Goal: Information Seeking & Learning: Learn about a topic

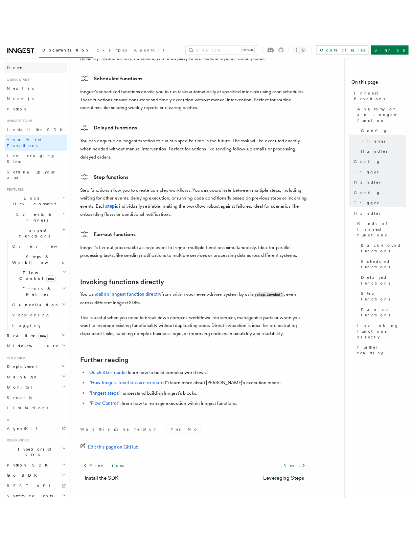
scroll to position [1121, 0]
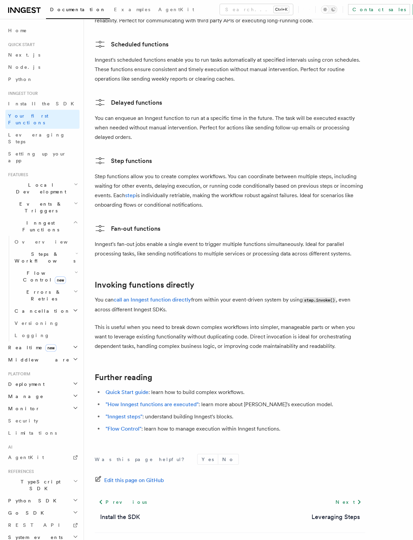
click at [40, 269] on span "Flow Control new" at bounding box center [43, 276] width 63 height 14
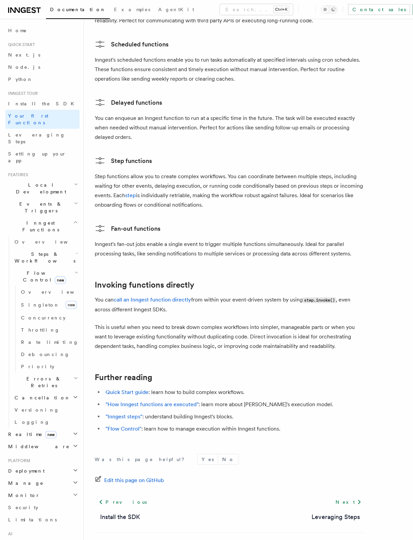
click at [40, 269] on span "Flow Control new" at bounding box center [43, 276] width 63 height 14
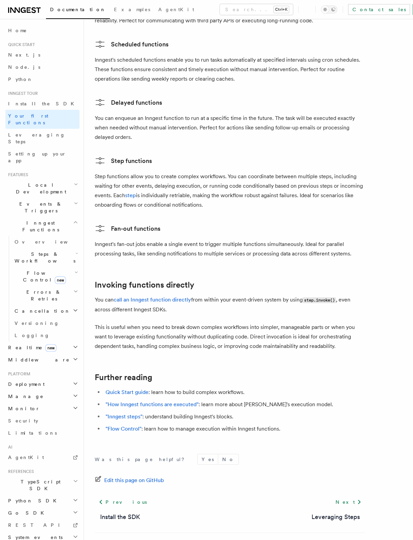
click at [42, 305] on h2 "Cancellation" at bounding box center [46, 311] width 68 height 12
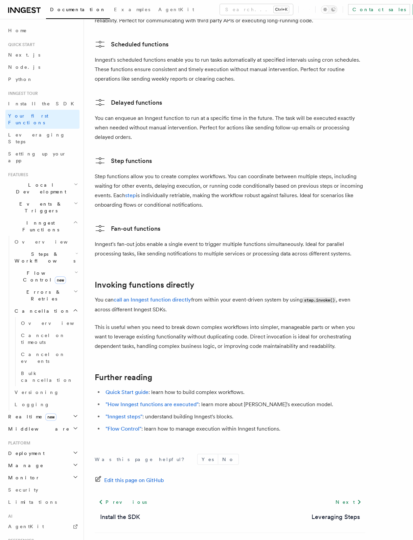
click at [42, 305] on h2 "Cancellation" at bounding box center [46, 311] width 68 height 12
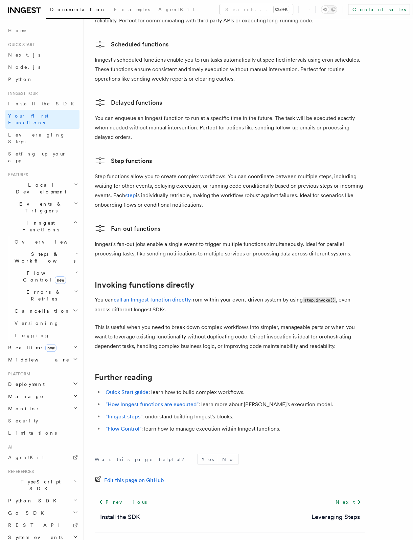
click at [220, 5] on button "Search... Ctrl+K" at bounding box center [256, 9] width 73 height 11
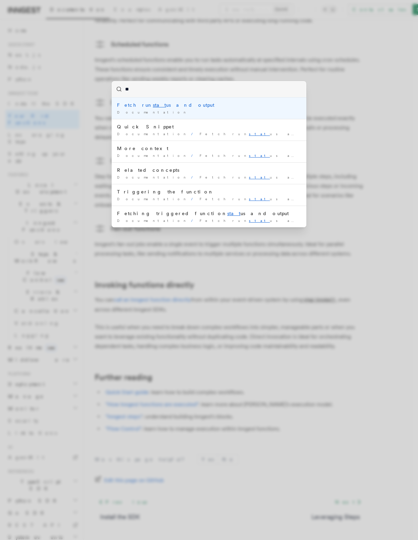
type input "*"
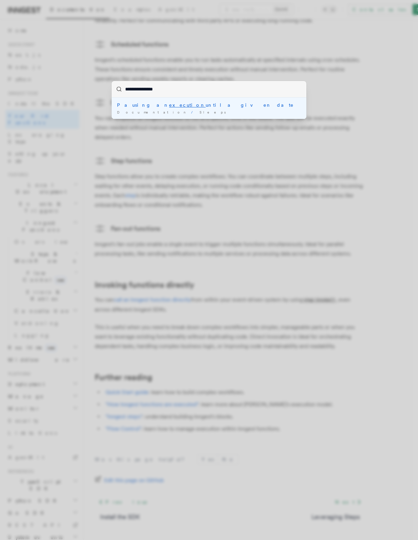
type input "**********"
click at [189, 62] on div "**********" at bounding box center [209, 270] width 418 height 540
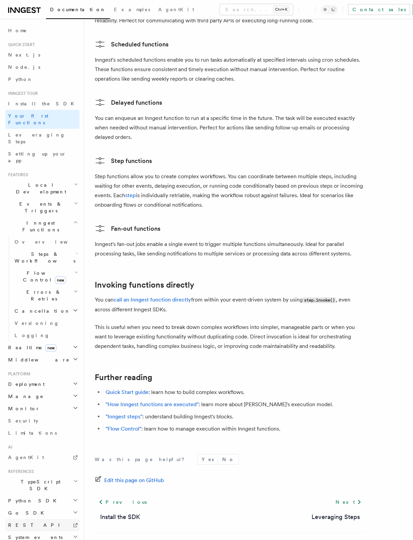
scroll to position [2, 0]
click at [35, 376] on h2 "Deployment" at bounding box center [42, 382] width 74 height 12
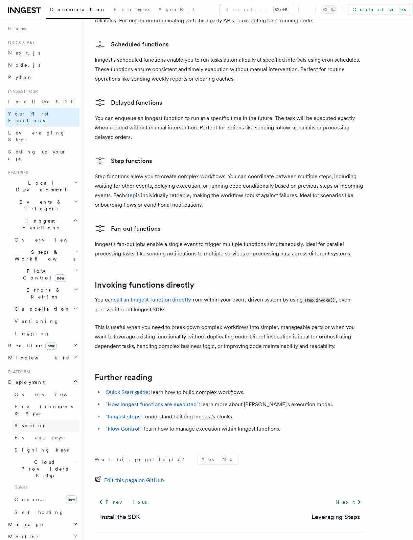
click at [26, 423] on span "Syncing" at bounding box center [31, 425] width 33 height 5
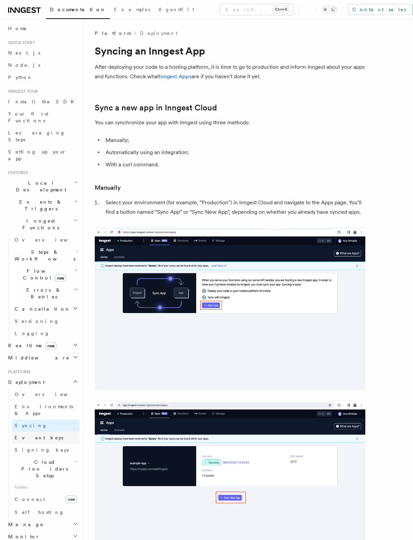
click at [31, 435] on span "Event keys" at bounding box center [39, 437] width 49 height 5
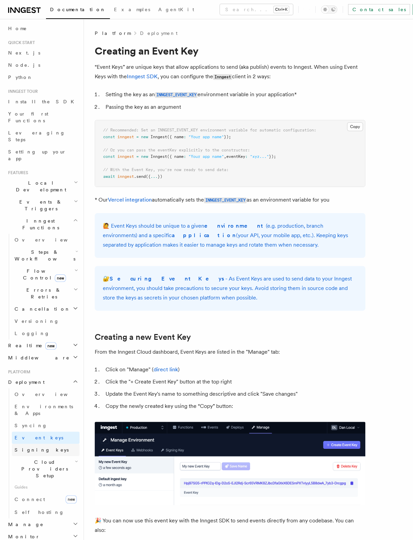
click at [37, 447] on span "Signing keys" at bounding box center [42, 449] width 54 height 5
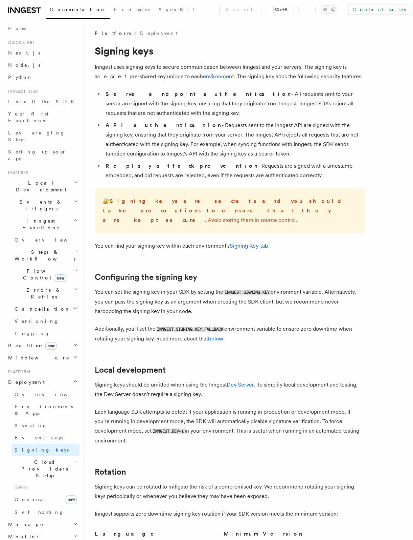
click at [43, 458] on span "Cloud Providers Setup" at bounding box center [43, 468] width 63 height 20
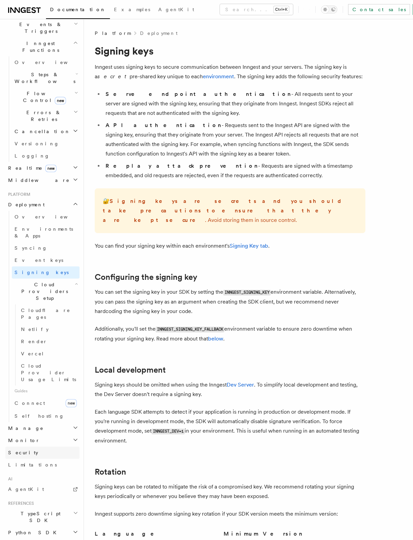
scroll to position [34, 0]
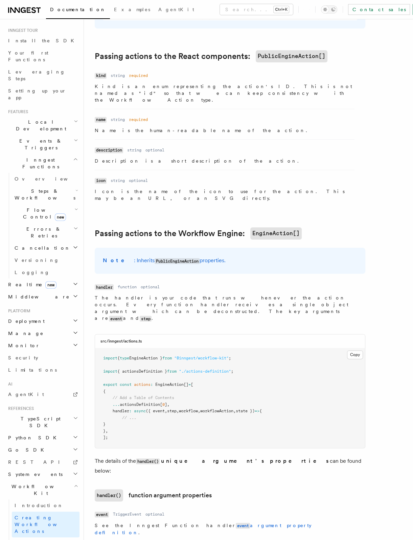
scroll to position [474, 0]
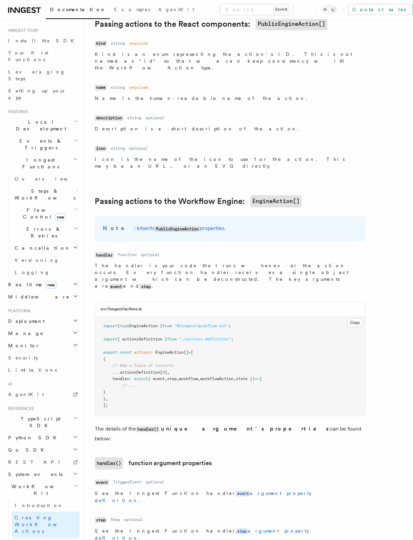
click at [61, 539] on span "Using the Workflow Engine" at bounding box center [44, 549] width 59 height 19
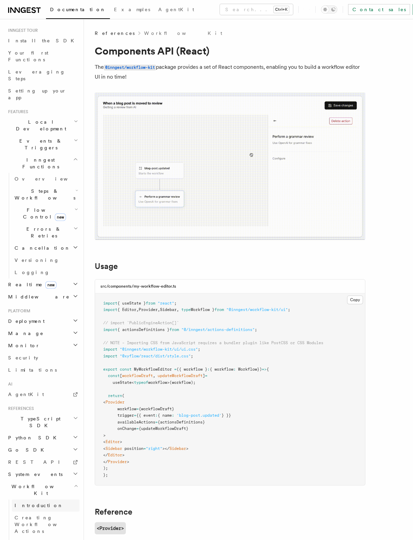
click at [36, 502] on span "Introduction" at bounding box center [39, 504] width 49 height 5
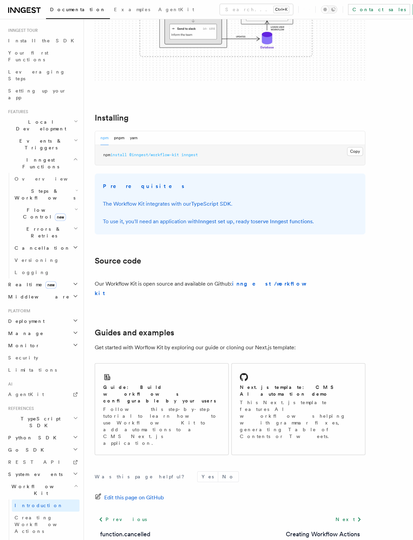
scroll to position [179, 0]
click at [69, 515] on span "Creating Workflow Actions" at bounding box center [44, 524] width 59 height 19
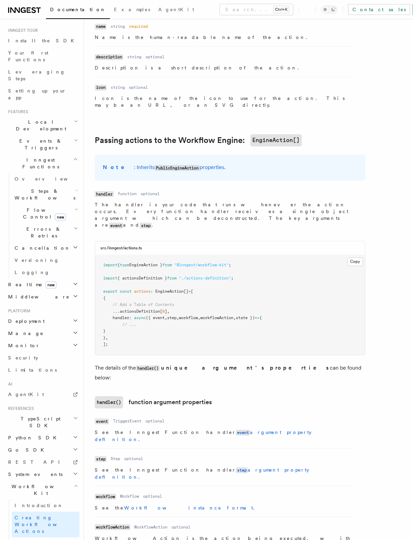
scroll to position [576, 0]
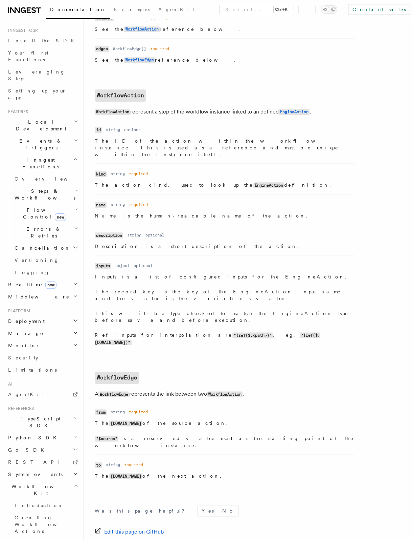
scroll to position [511, 0]
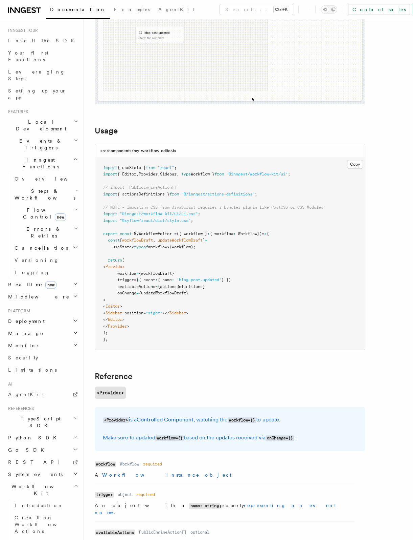
scroll to position [169, 0]
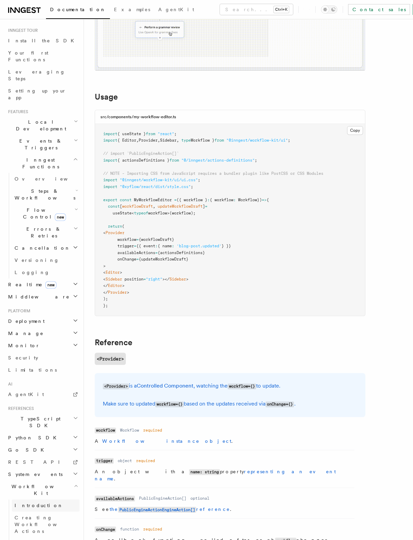
click at [27, 499] on link "Introduction" at bounding box center [46, 505] width 68 height 12
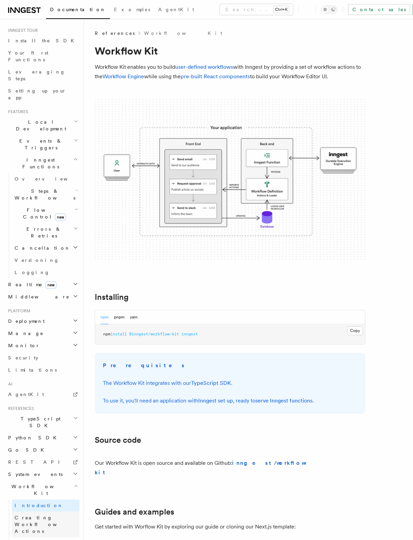
click at [36, 515] on span "Creating Workflow Actions" at bounding box center [44, 524] width 59 height 19
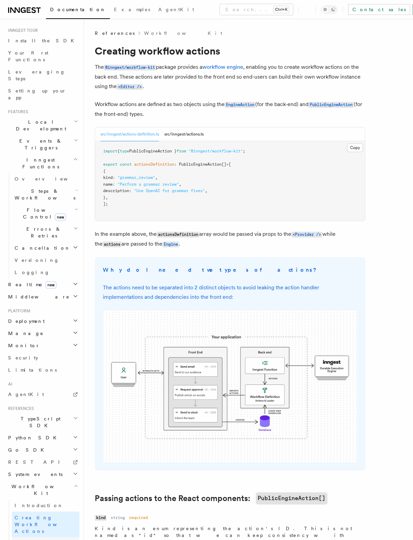
click at [49, 539] on span "Using the Workflow Engine" at bounding box center [44, 549] width 59 height 19
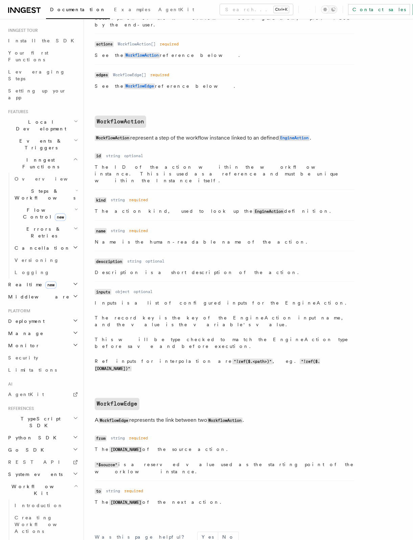
scroll to position [511, 0]
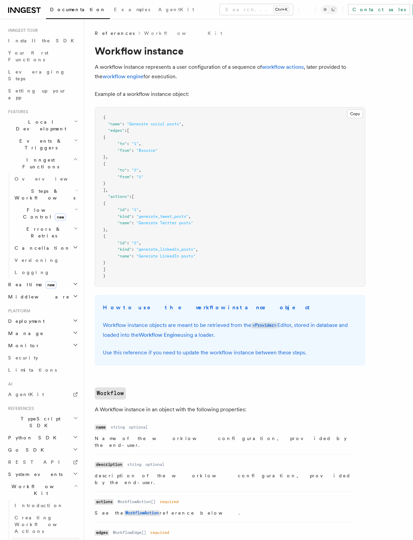
click at [46, 539] on span "Using the Workflow Engine" at bounding box center [44, 549] width 59 height 19
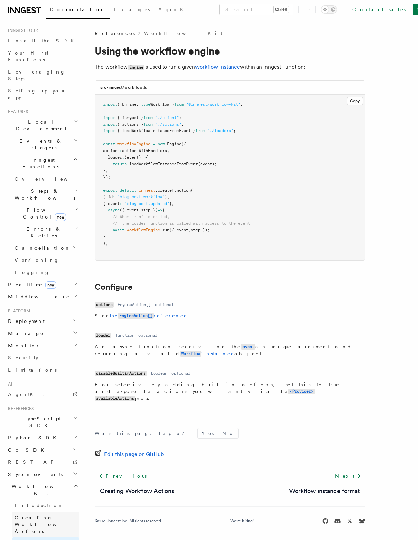
click at [47, 515] on span "Creating Workflow Actions" at bounding box center [44, 524] width 59 height 19
